Goal: Task Accomplishment & Management: Manage account settings

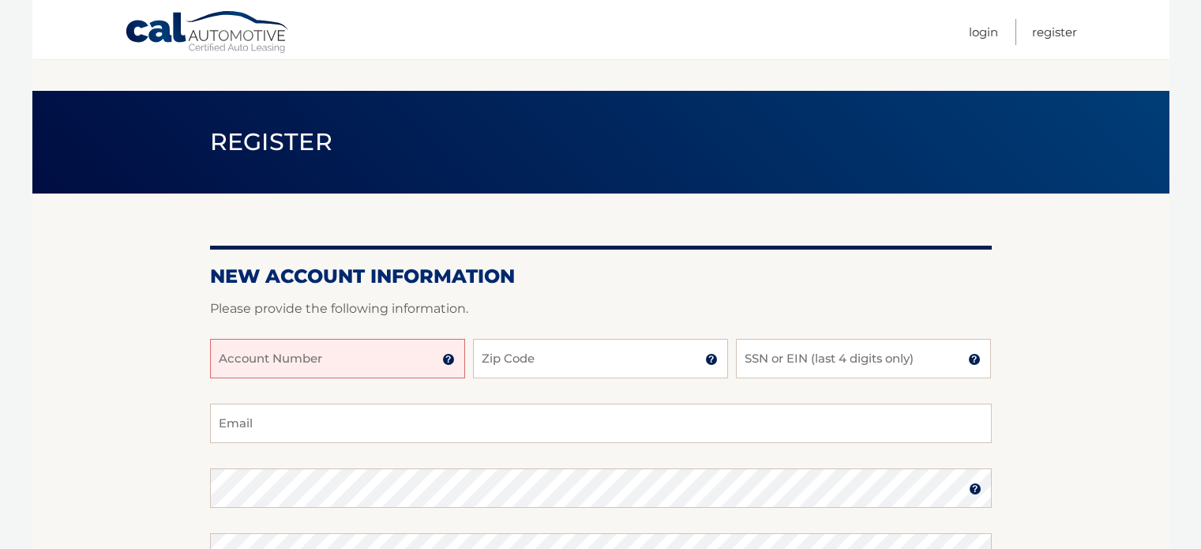
scroll to position [79, 0]
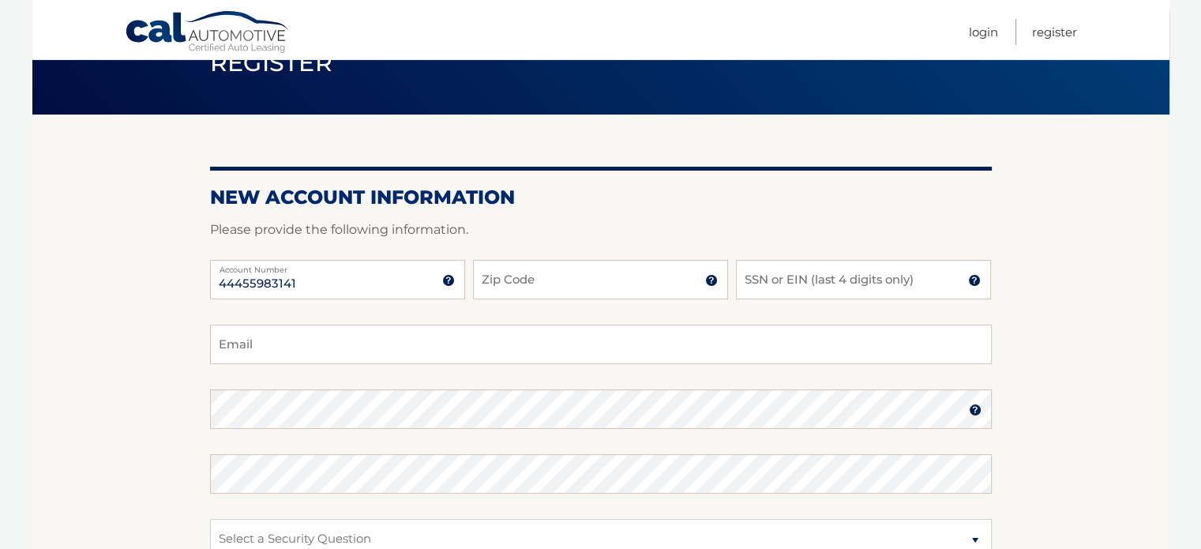
type input "44455983141"
type input "08055"
type input "1"
type input "7627"
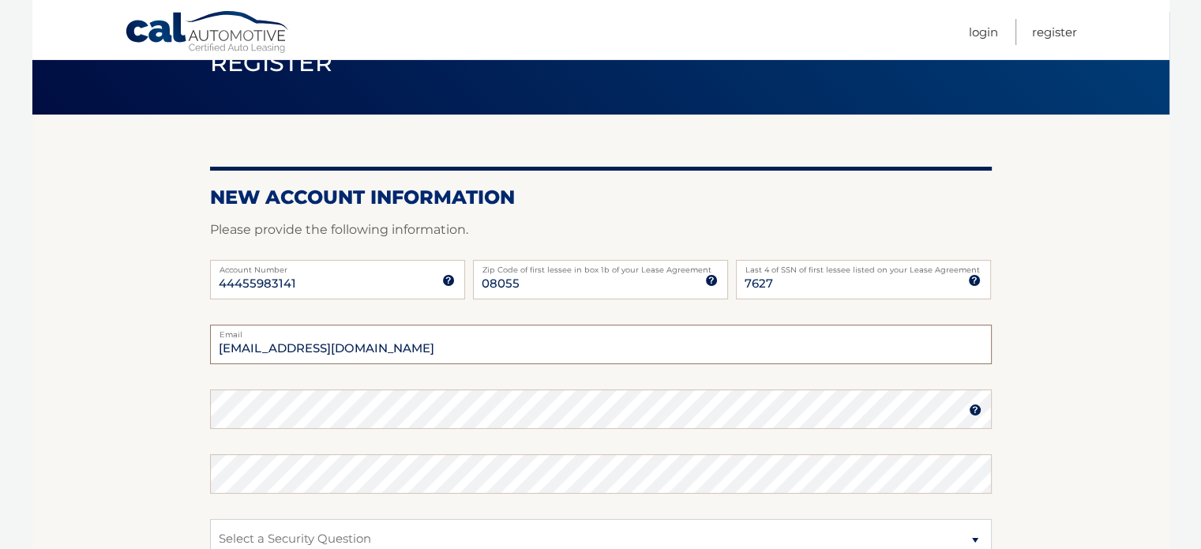
type input "tt@medfordmortgage.com"
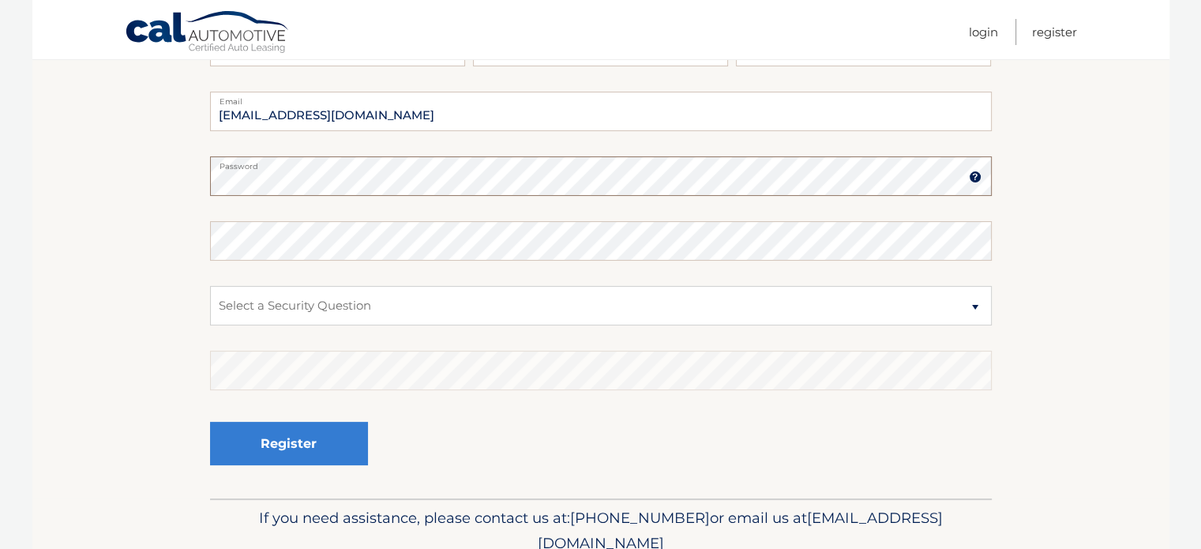
scroll to position [316, 0]
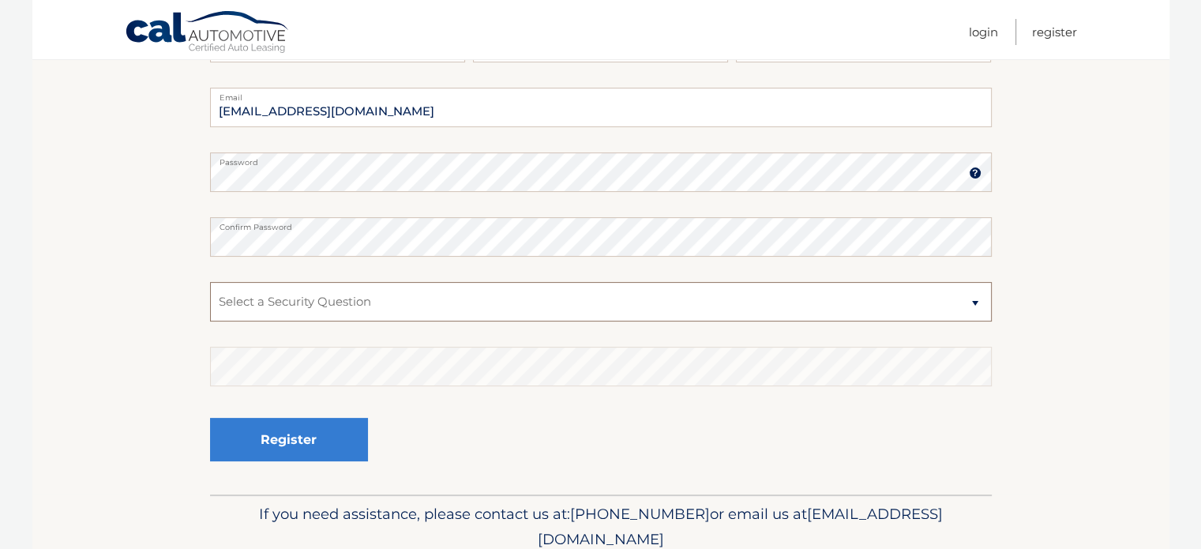
click at [263, 294] on select "Select a Security Question What was the name of your elementary school? What is…" at bounding box center [601, 301] width 782 height 39
select select "1"
click at [210, 282] on select "Select a Security Question What was the name of your elementary school? What is…" at bounding box center [601, 301] width 782 height 39
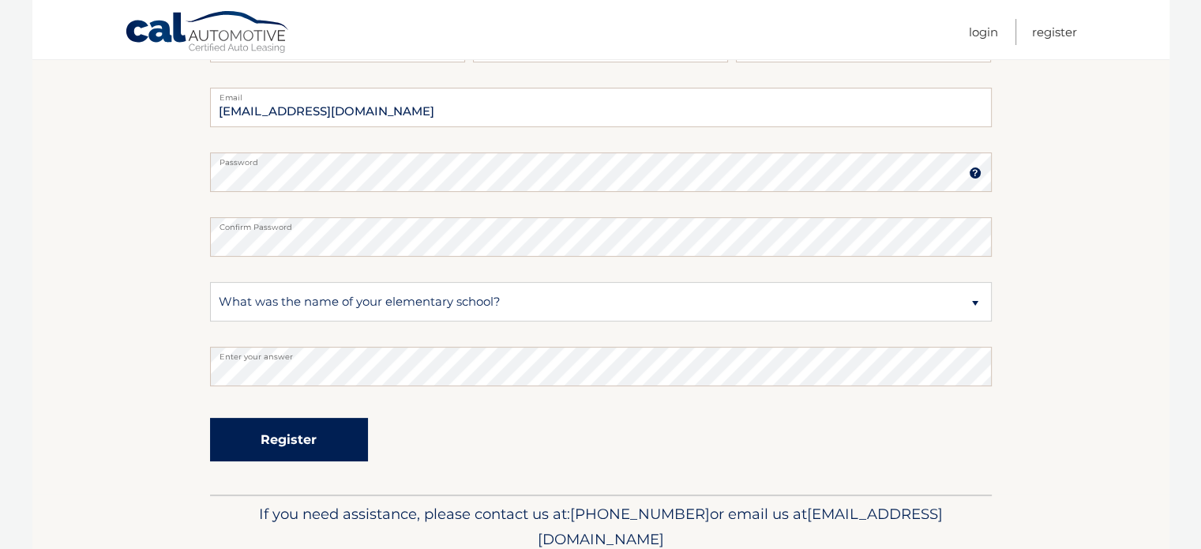
click at [302, 448] on button "Register" at bounding box center [289, 439] width 158 height 43
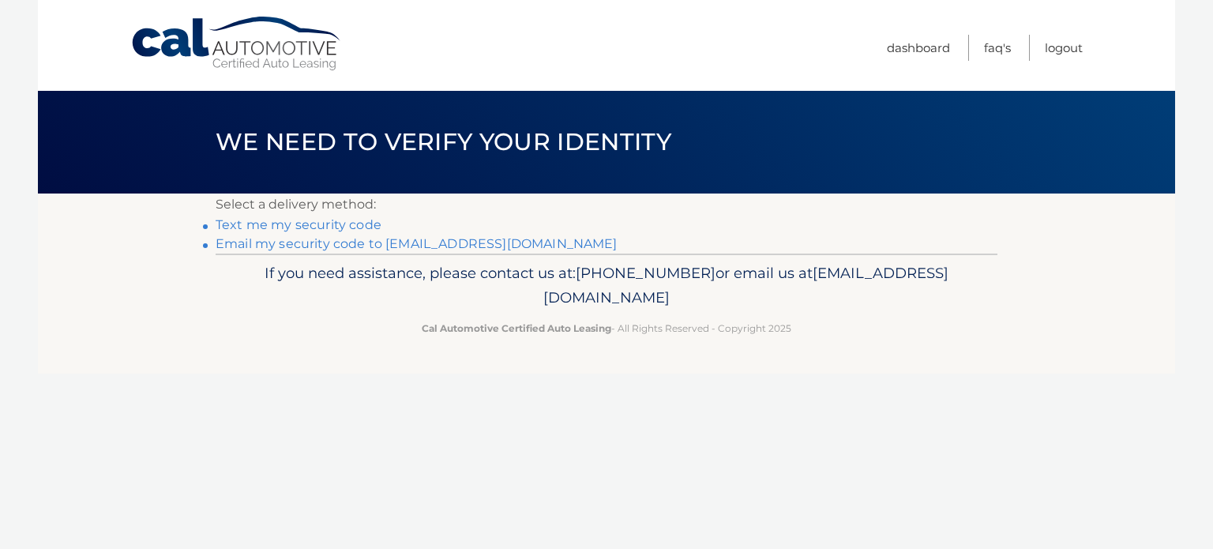
click at [332, 223] on link "Text me my security code" at bounding box center [299, 224] width 166 height 15
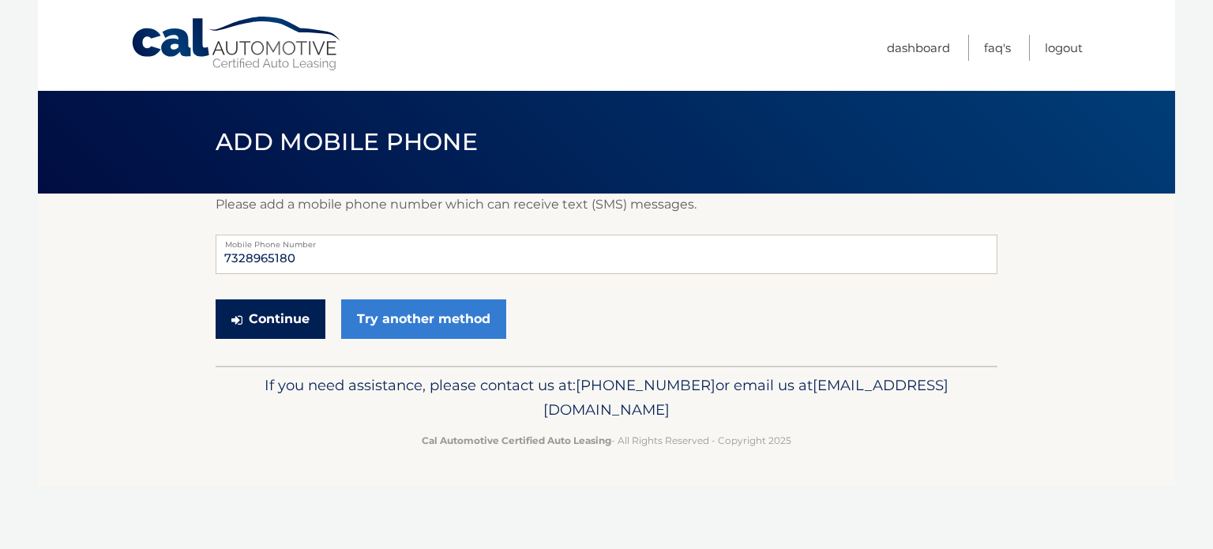
click at [293, 318] on button "Continue" at bounding box center [271, 318] width 110 height 39
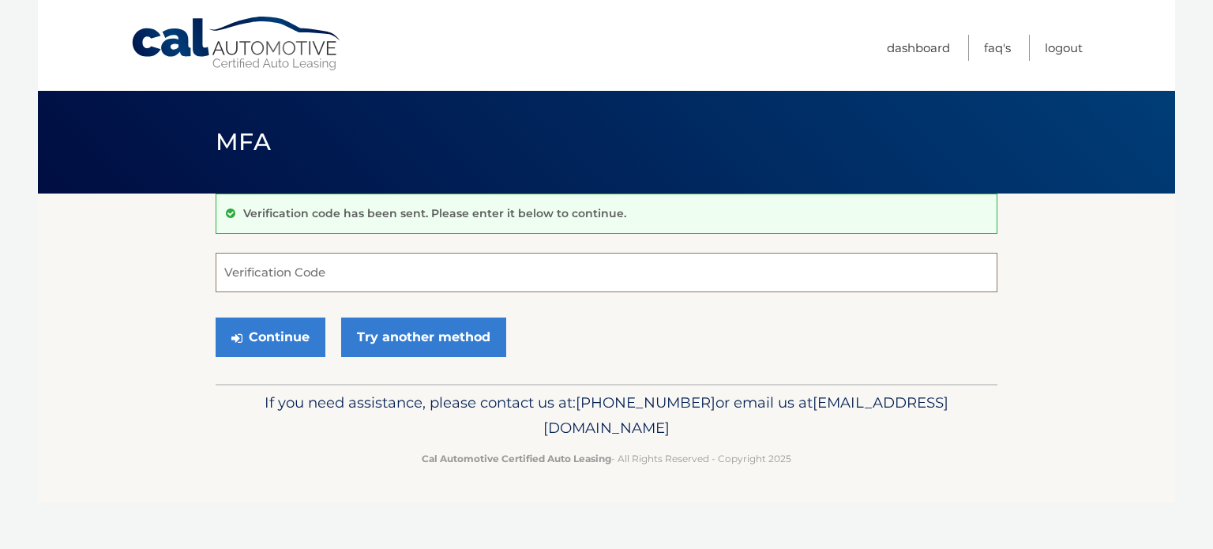
click at [285, 271] on input "Verification Code" at bounding box center [607, 272] width 782 height 39
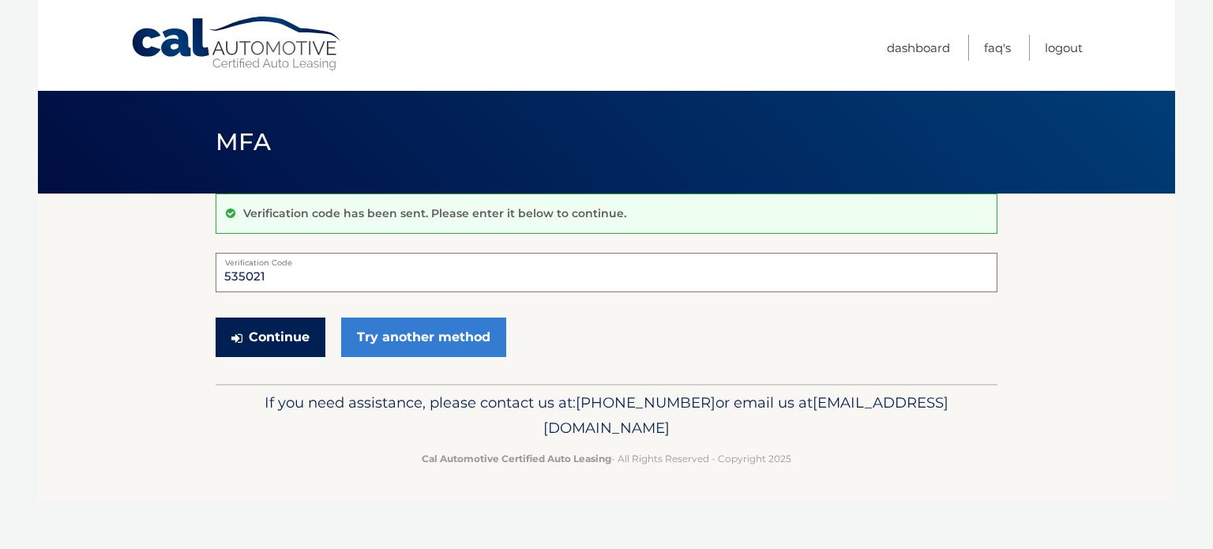
type input "535021"
click at [276, 337] on button "Continue" at bounding box center [271, 336] width 110 height 39
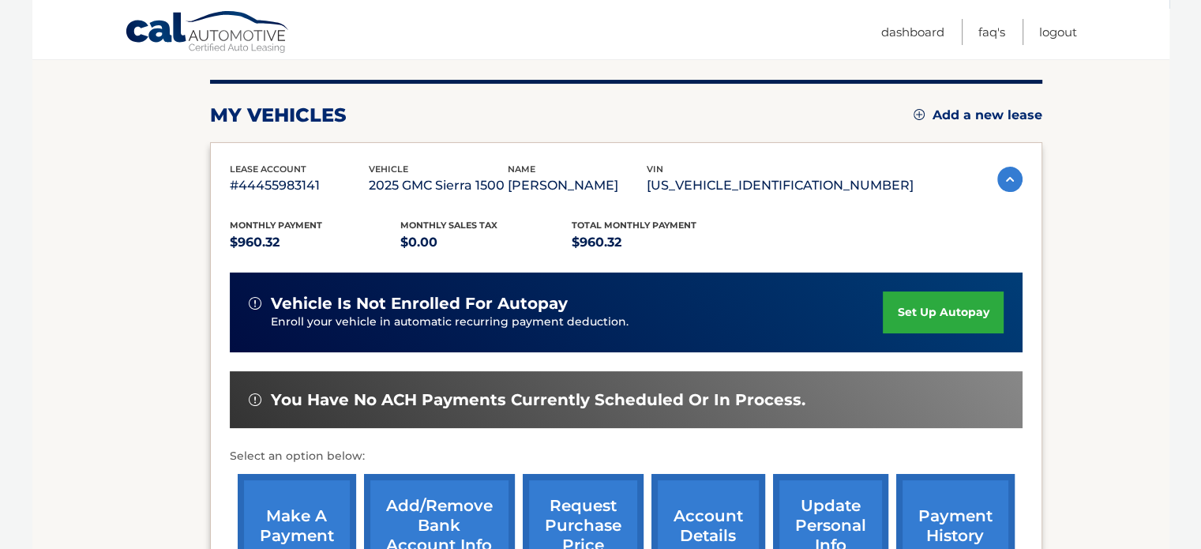
scroll to position [158, 0]
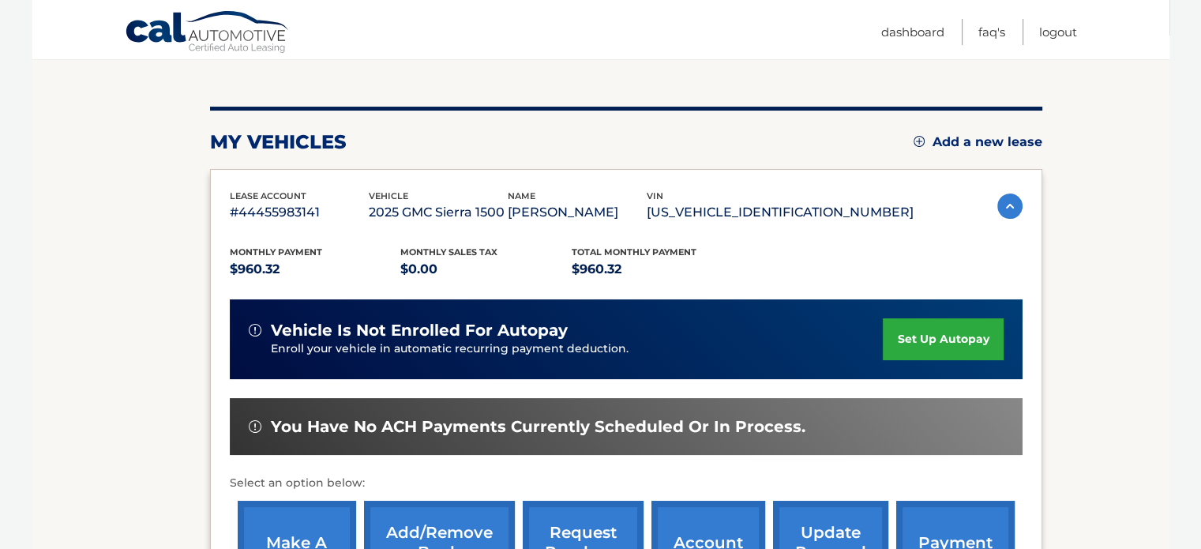
click at [960, 335] on link "set up autopay" at bounding box center [943, 339] width 120 height 42
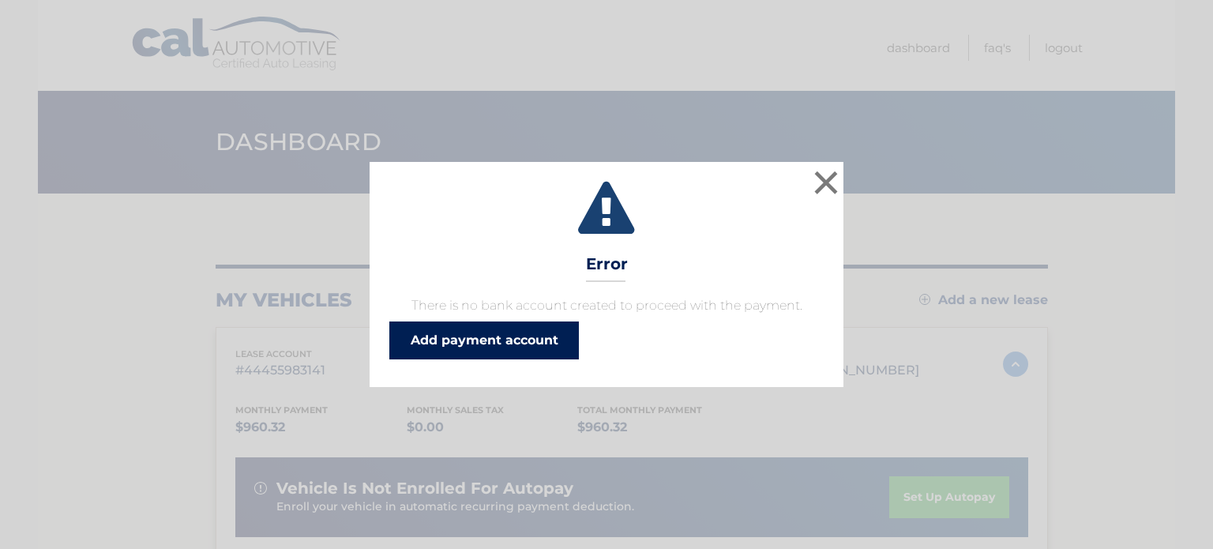
click at [496, 330] on link "Add payment account" at bounding box center [483, 340] width 189 height 38
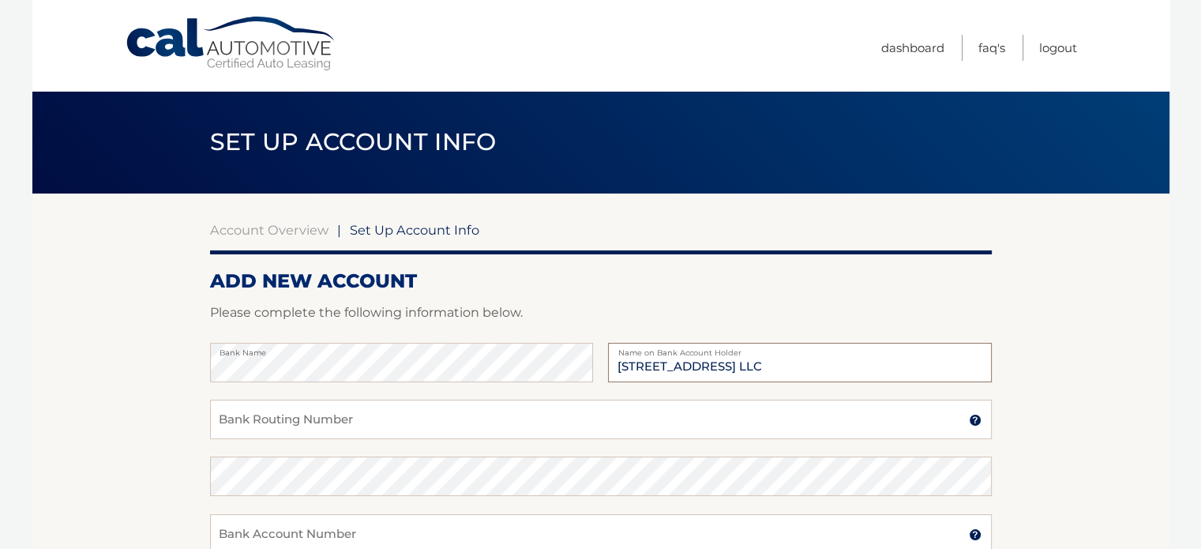
type input "32 S Main St LLC"
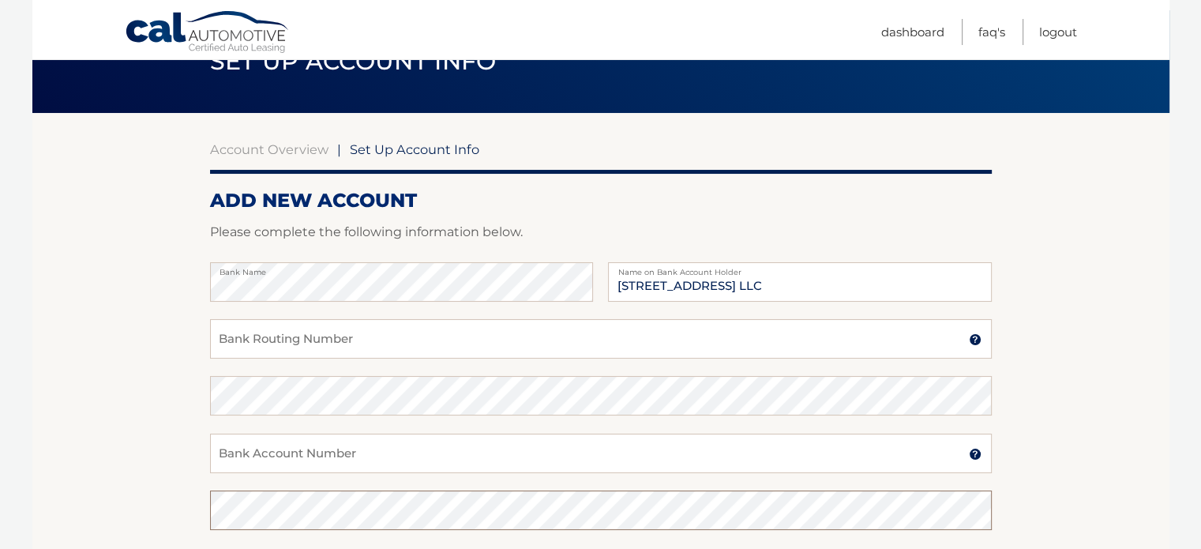
scroll to position [79, 0]
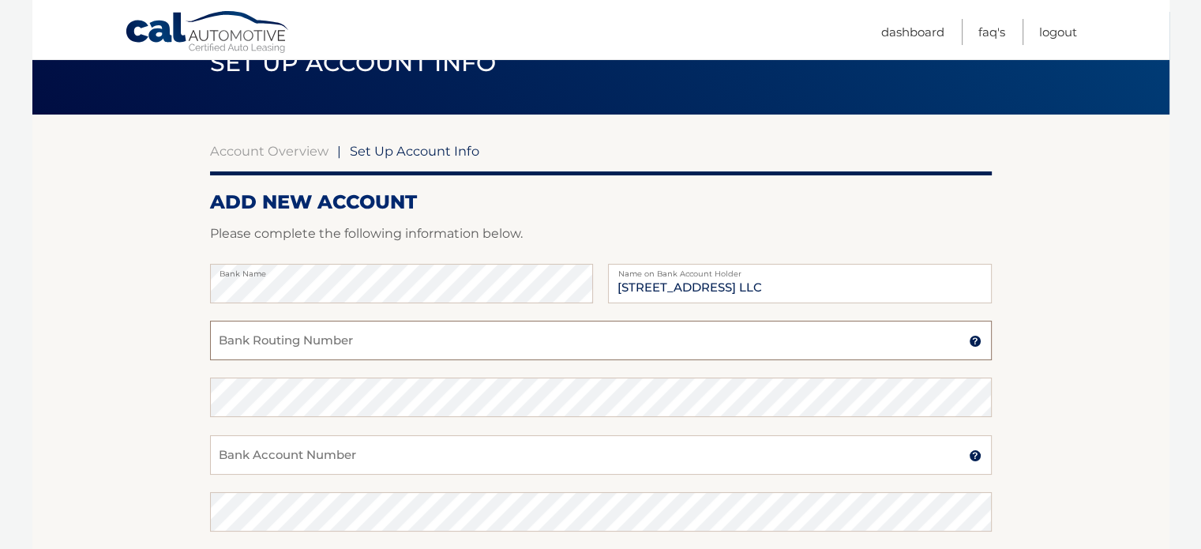
click at [302, 342] on input "Bank Routing Number" at bounding box center [601, 339] width 782 height 39
type input "031207830"
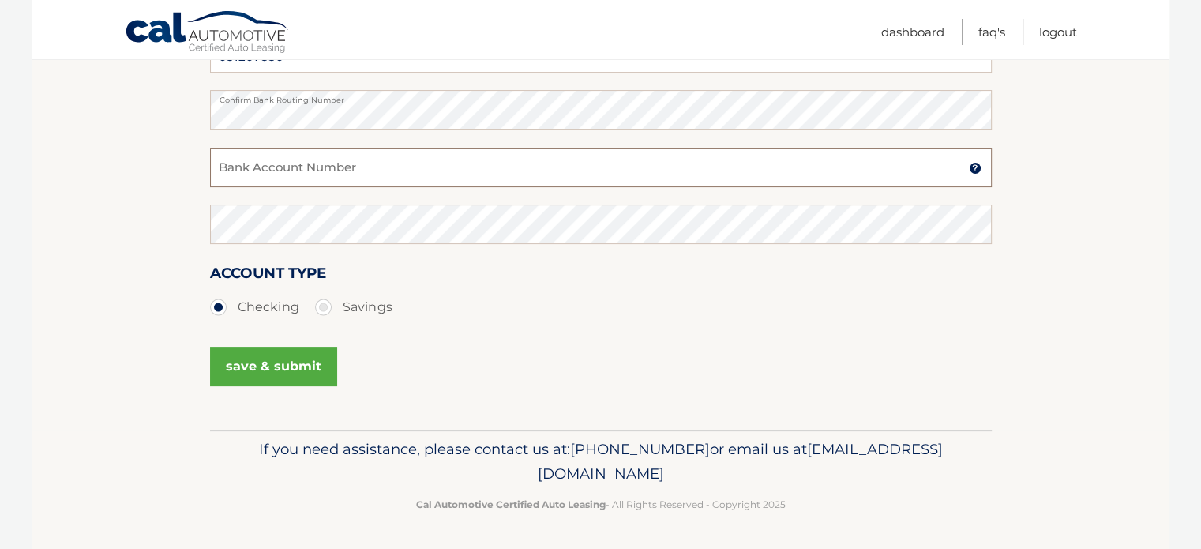
click at [368, 176] on input "Bank Account Number" at bounding box center [601, 167] width 782 height 39
type input "0040027393"
click at [292, 365] on button "save & submit" at bounding box center [273, 366] width 127 height 39
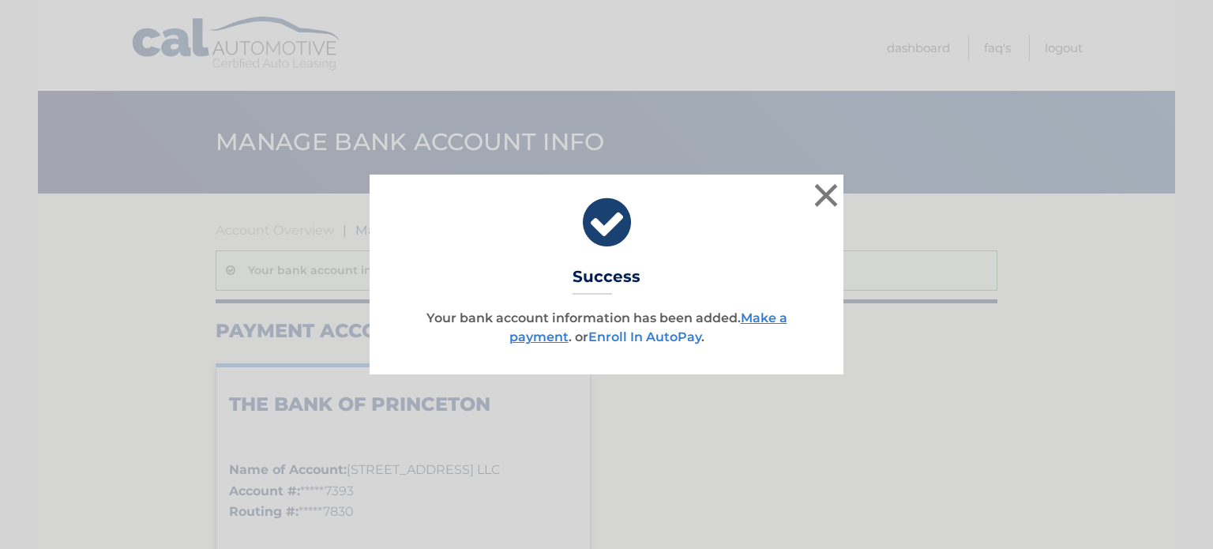
click at [658, 336] on link "Enroll In AutoPay" at bounding box center [644, 336] width 113 height 15
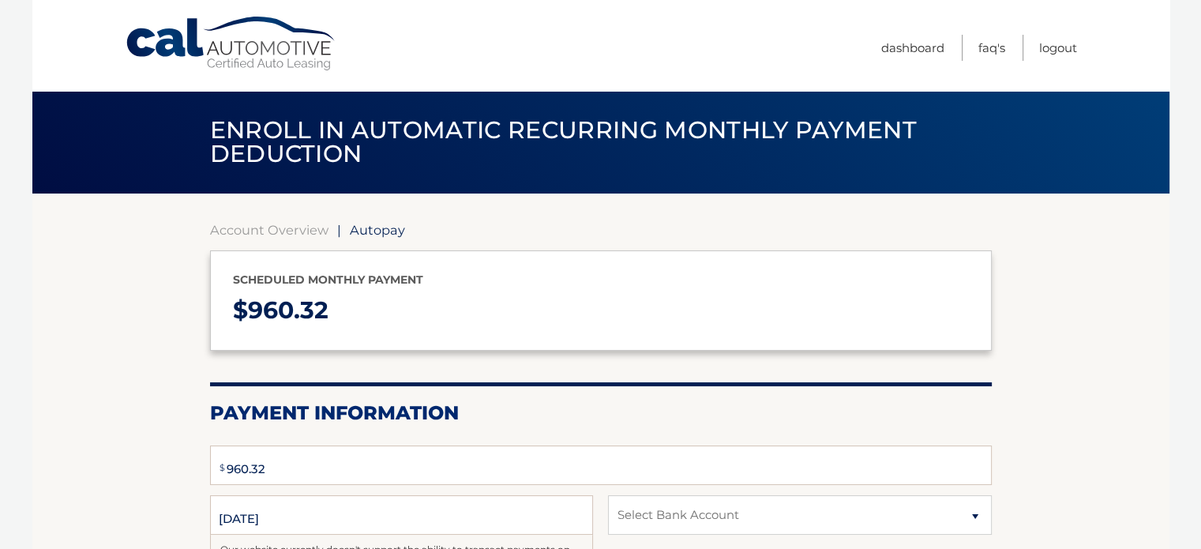
select select "OGUxOGFlNzMtMWQwZS00ZDA1LTkwZTMtYzk1YjdmNzE4YzJi"
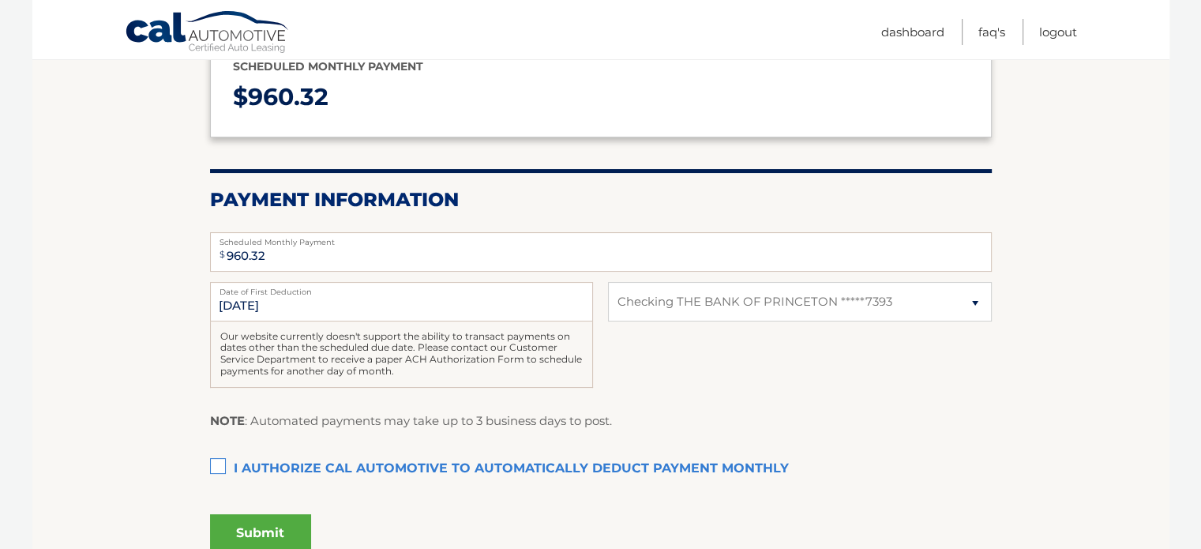
scroll to position [237, 0]
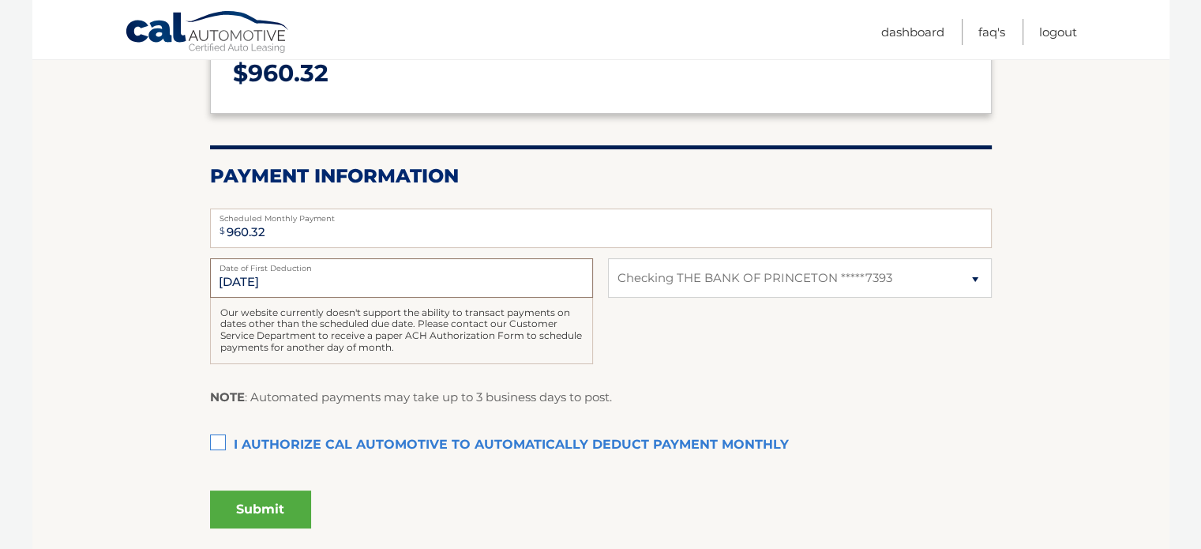
click at [354, 280] on input "[DATE]" at bounding box center [401, 277] width 383 height 39
click at [478, 280] on input "10/23/2025" at bounding box center [401, 277] width 383 height 39
click at [87, 291] on section "Account Overview | Autopay Scheduled monthly payment $ 960.32 Payment Informati…" at bounding box center [600, 254] width 1137 height 594
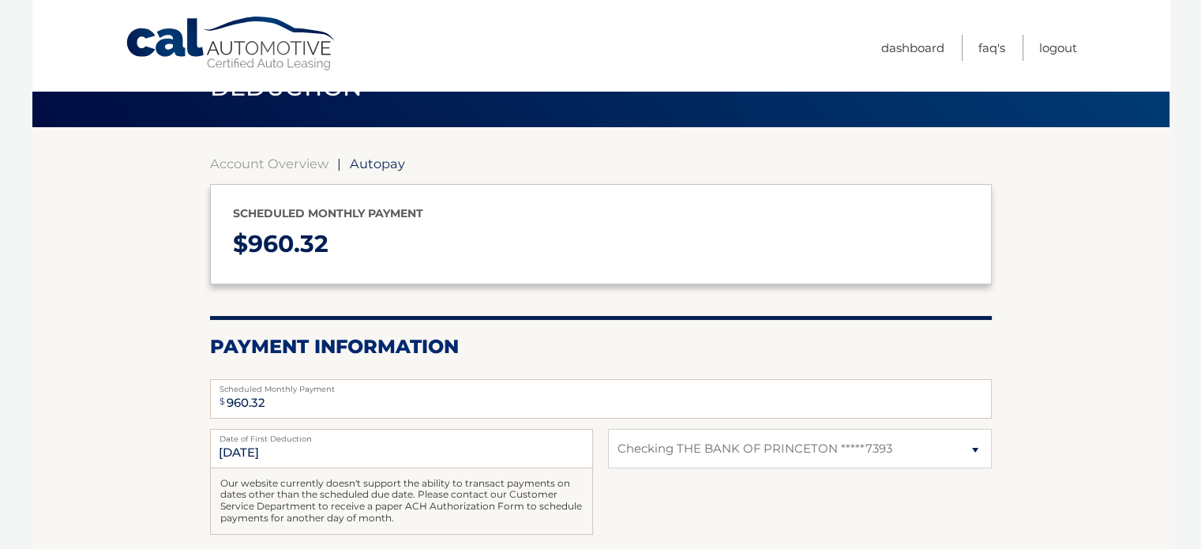
scroll to position [0, 0]
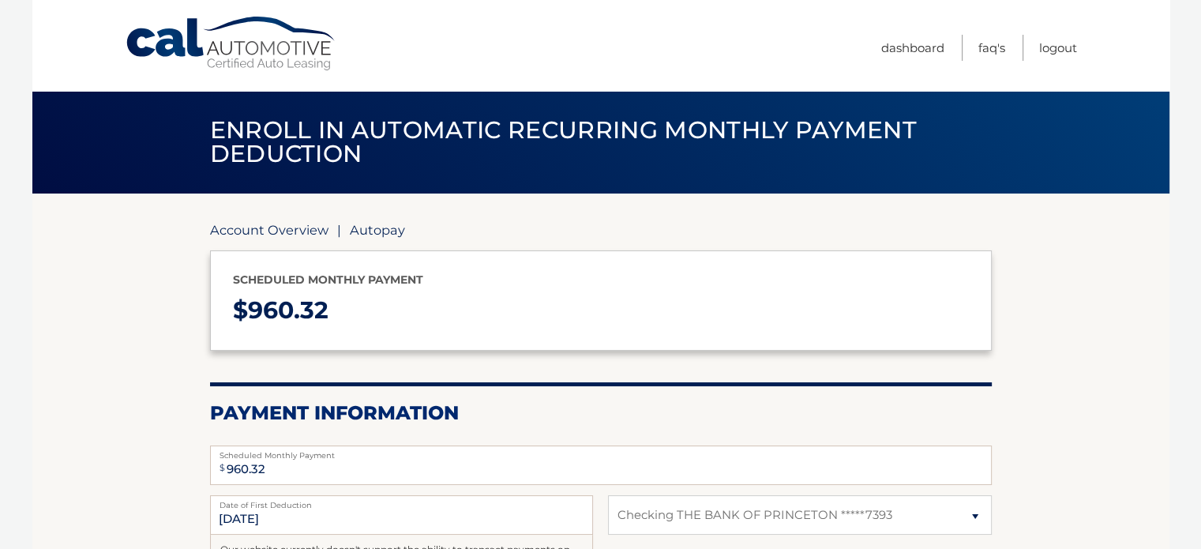
click at [240, 229] on link "Account Overview" at bounding box center [269, 230] width 118 height 16
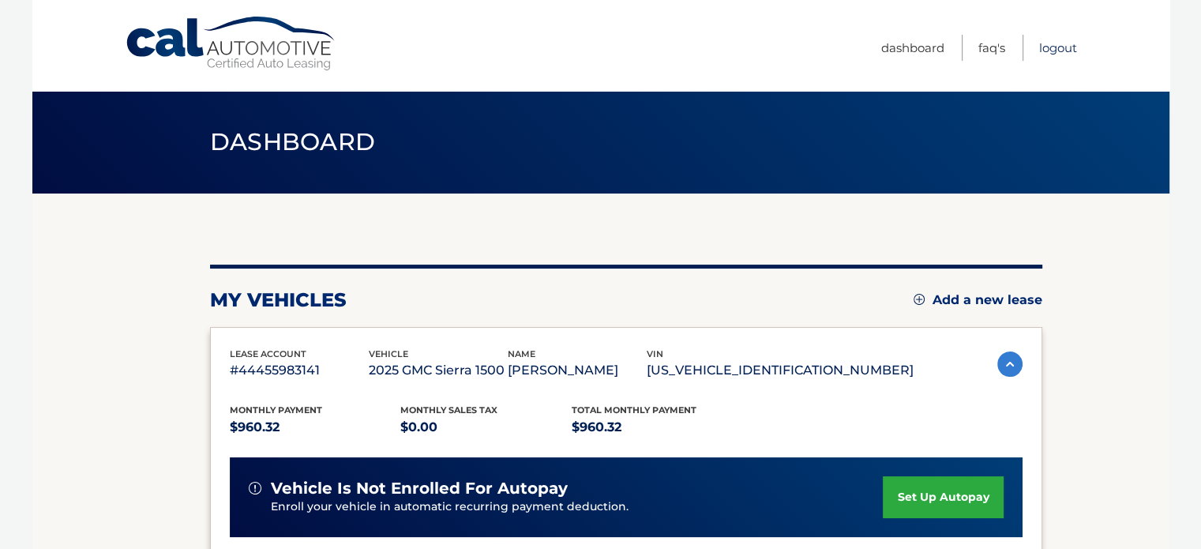
click at [1055, 50] on link "Logout" at bounding box center [1058, 48] width 38 height 26
